Goal: Use online tool/utility: Utilize a website feature to perform a specific function

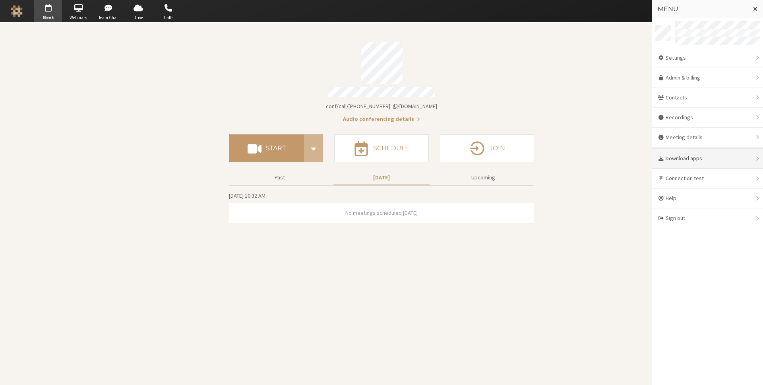
click at [690, 160] on div "Download apps" at bounding box center [707, 159] width 111 height 20
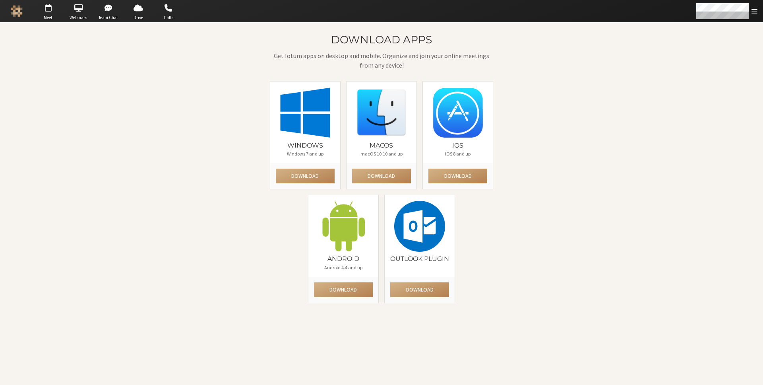
click at [545, 89] on div "Download apps Get Iotum apps on desktop and mobile. Organize and join your onli…" at bounding box center [381, 171] width 459 height 275
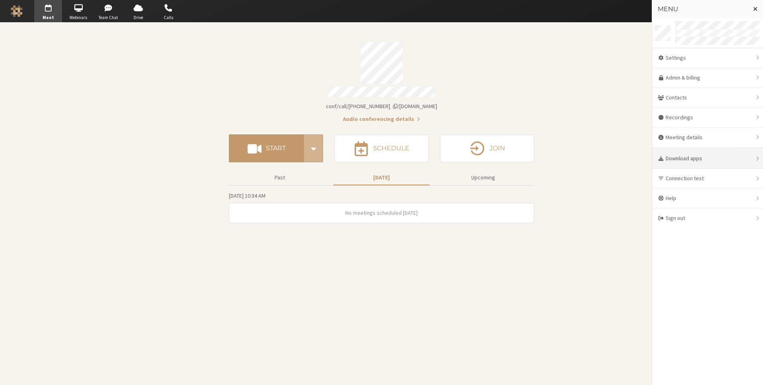
click at [697, 154] on div "Download apps" at bounding box center [707, 159] width 111 height 20
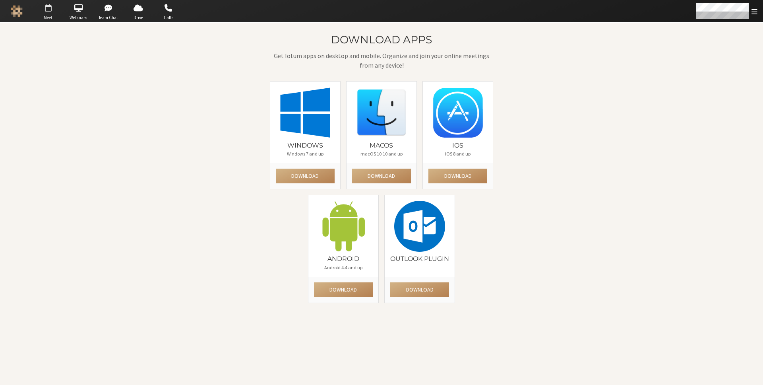
click at [47, 10] on span "button" at bounding box center [48, 8] width 28 height 13
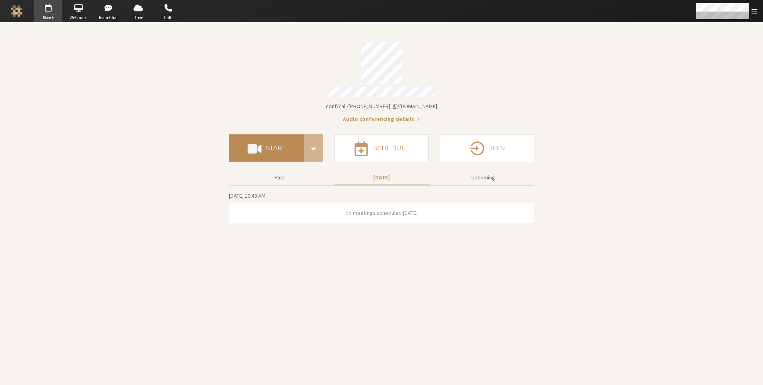
click at [272, 139] on button "Start" at bounding box center [266, 148] width 75 height 28
click at [292, 147] on button "Start" at bounding box center [266, 148] width 75 height 28
click at [180, 61] on section "Meeting link iotum.callbridge.rocks/conf/call/8256137 Audio conferencing detail…" at bounding box center [381, 204] width 763 height 362
click at [269, 145] on h4 "Start" at bounding box center [276, 148] width 20 height 6
click at [621, 163] on section "Meeting link iotum.callbridge.rocks/conf/call/8256137 Audio conferencing detail…" at bounding box center [381, 204] width 763 height 362
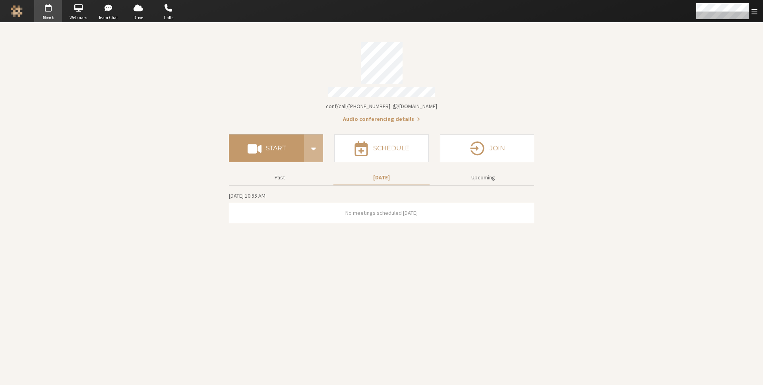
click at [621, 163] on section "Meeting link iotum.callbridge.rocks/conf/call/8256137 Audio conferencing detail…" at bounding box center [381, 204] width 763 height 362
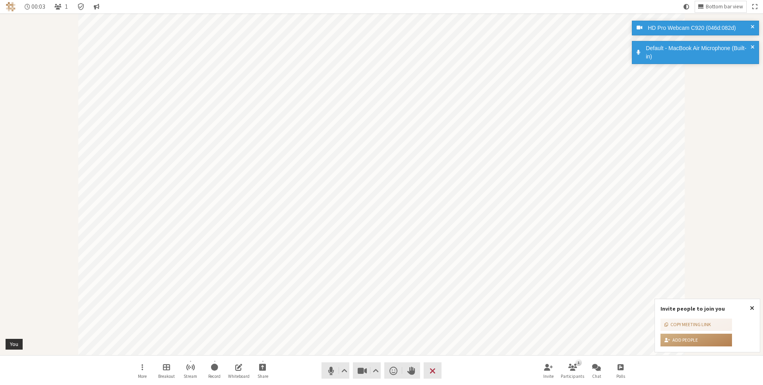
click at [753, 306] on span "Close popover" at bounding box center [752, 307] width 4 height 6
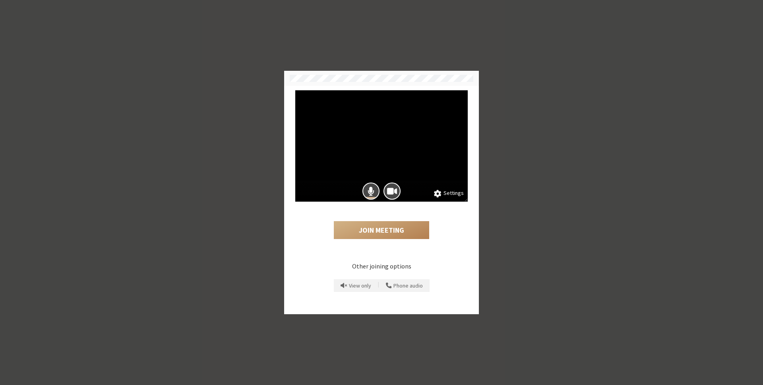
click at [458, 192] on button "Settings" at bounding box center [449, 193] width 30 height 9
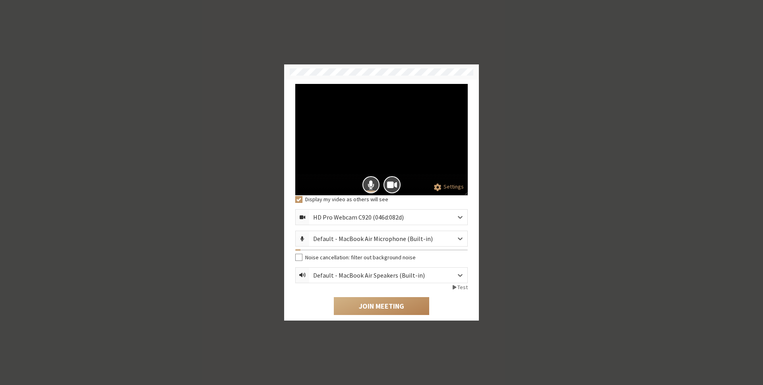
click at [314, 188] on div at bounding box center [381, 184] width 172 height 21
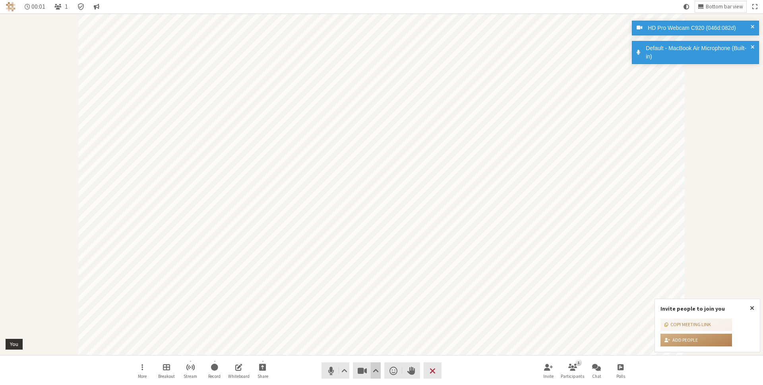
click at [378, 363] on button "Video setting" at bounding box center [376, 370] width 10 height 16
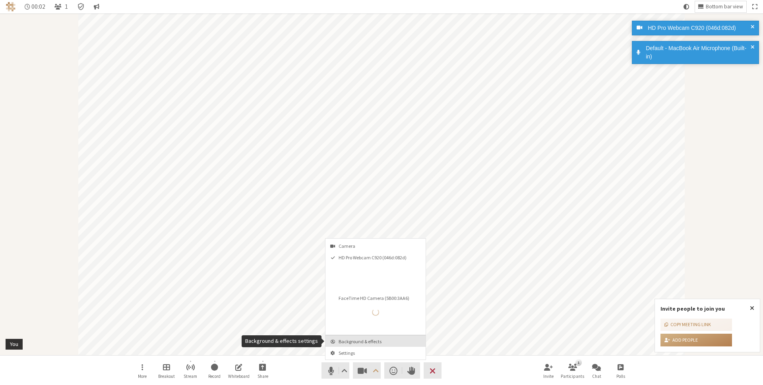
click at [382, 339] on span "Background & effects" at bounding box center [380, 341] width 83 height 5
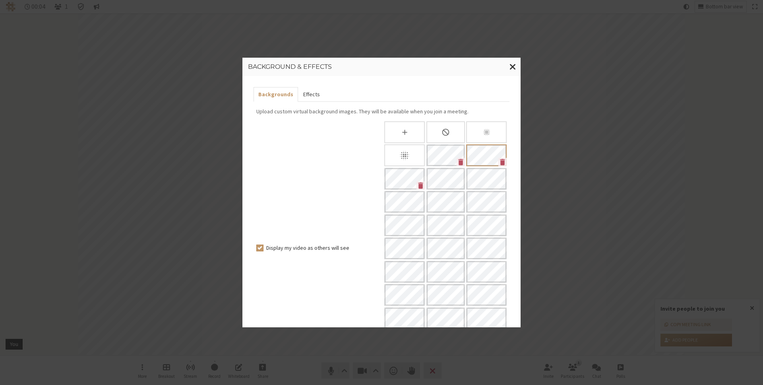
click at [307, 89] on button "Effects" at bounding box center [311, 94] width 26 height 15
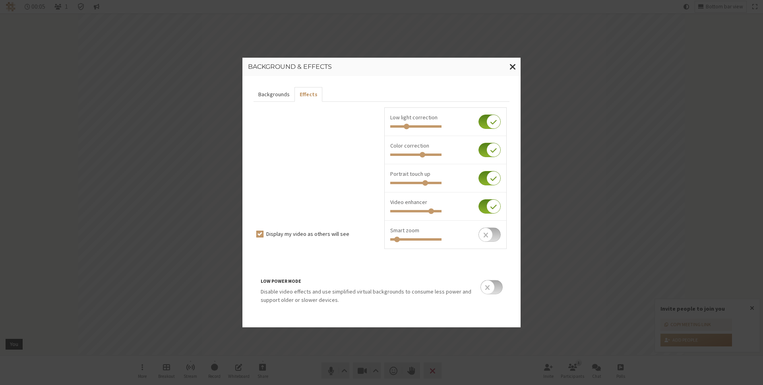
click at [283, 91] on button "Backgrounds" at bounding box center [274, 94] width 41 height 15
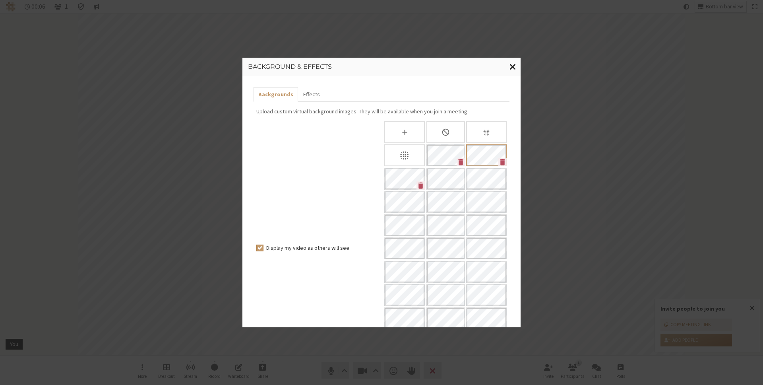
click at [509, 65] on span "Close modal" at bounding box center [512, 67] width 7 height 10
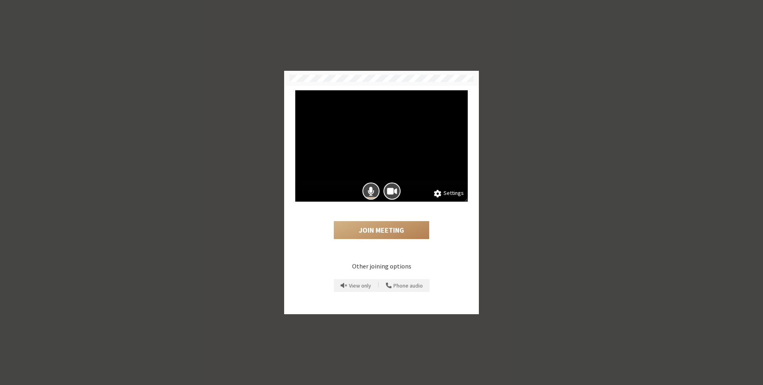
click at [534, 194] on div "Settings Join Meeting Other joining options View only | Phone audio" at bounding box center [381, 192] width 763 height 385
click at [449, 194] on button "Settings" at bounding box center [449, 193] width 30 height 9
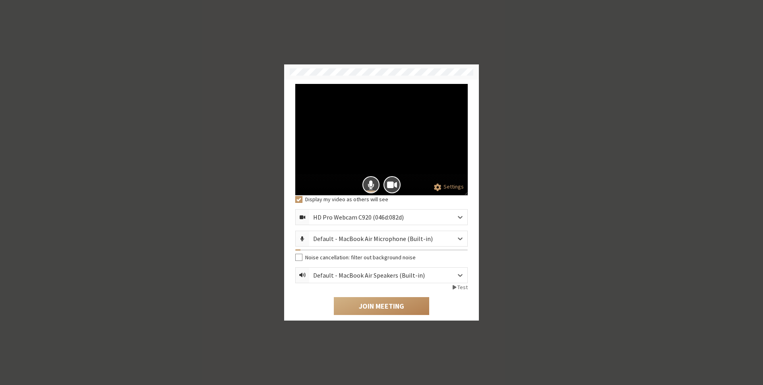
click at [450, 188] on button "Settings" at bounding box center [449, 186] width 30 height 9
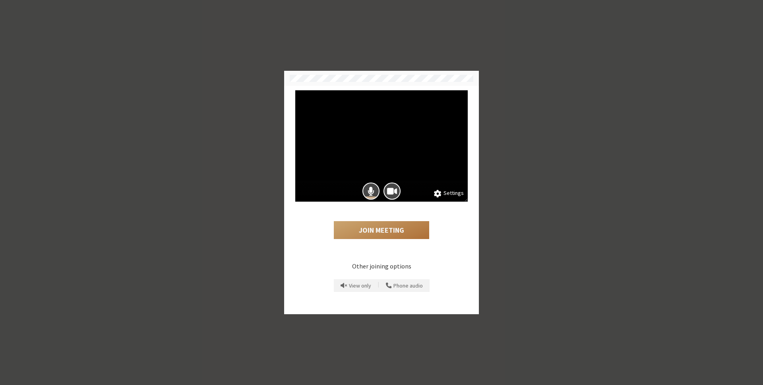
click at [360, 224] on button "Join Meeting" at bounding box center [381, 230] width 95 height 18
